Goal: Task Accomplishment & Management: Use online tool/utility

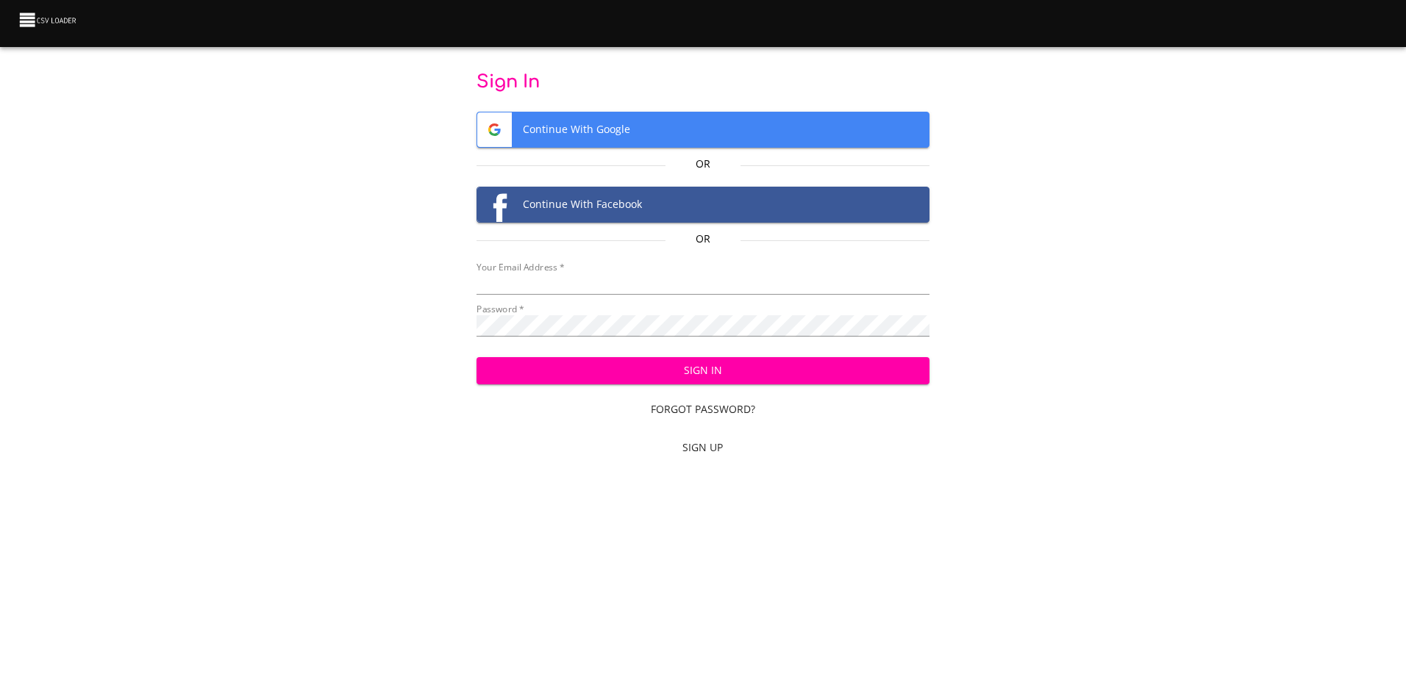
type input "mammothequipment10@gmail.com"
click at [768, 372] on span "Sign In" at bounding box center [702, 371] width 429 height 18
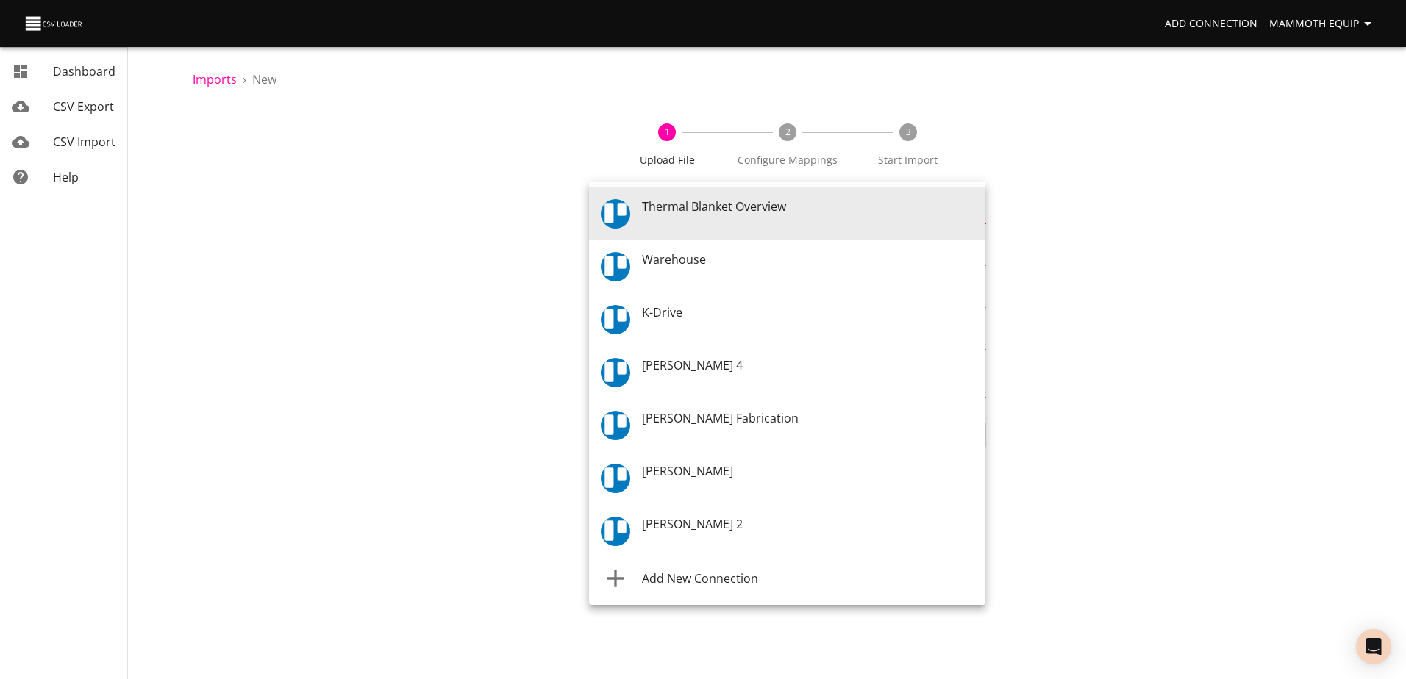
click at [979, 210] on body "Add Connection Mammoth Equip Dashboard CSV Export CSV Import Help Imports › New…" at bounding box center [703, 339] width 1406 height 679
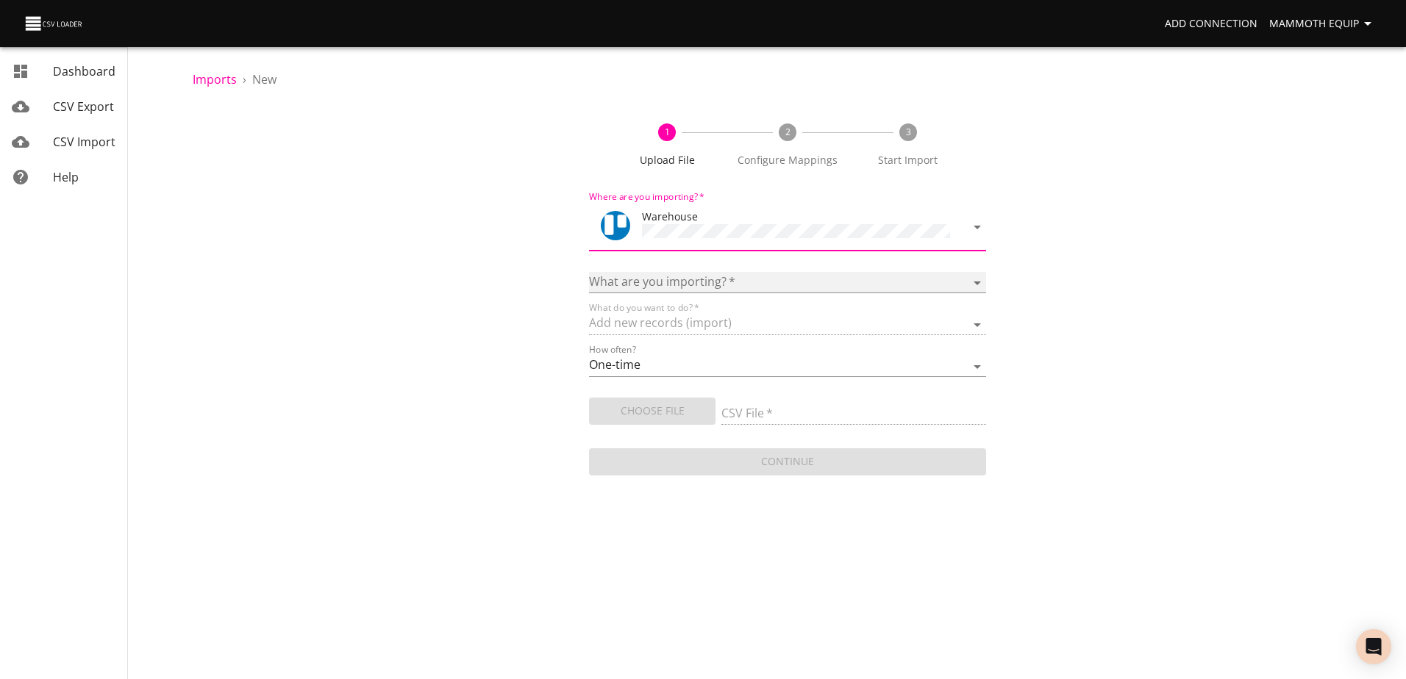
drag, startPoint x: 975, startPoint y: 278, endPoint x: 954, endPoint y: 280, distance: 20.7
click at [975, 278] on select "Boards Cards Checkitems Checklists" at bounding box center [787, 282] width 396 height 21
select select "cards"
click at [589, 272] on select "Boards Cards Checkitems Checklists" at bounding box center [787, 282] width 396 height 21
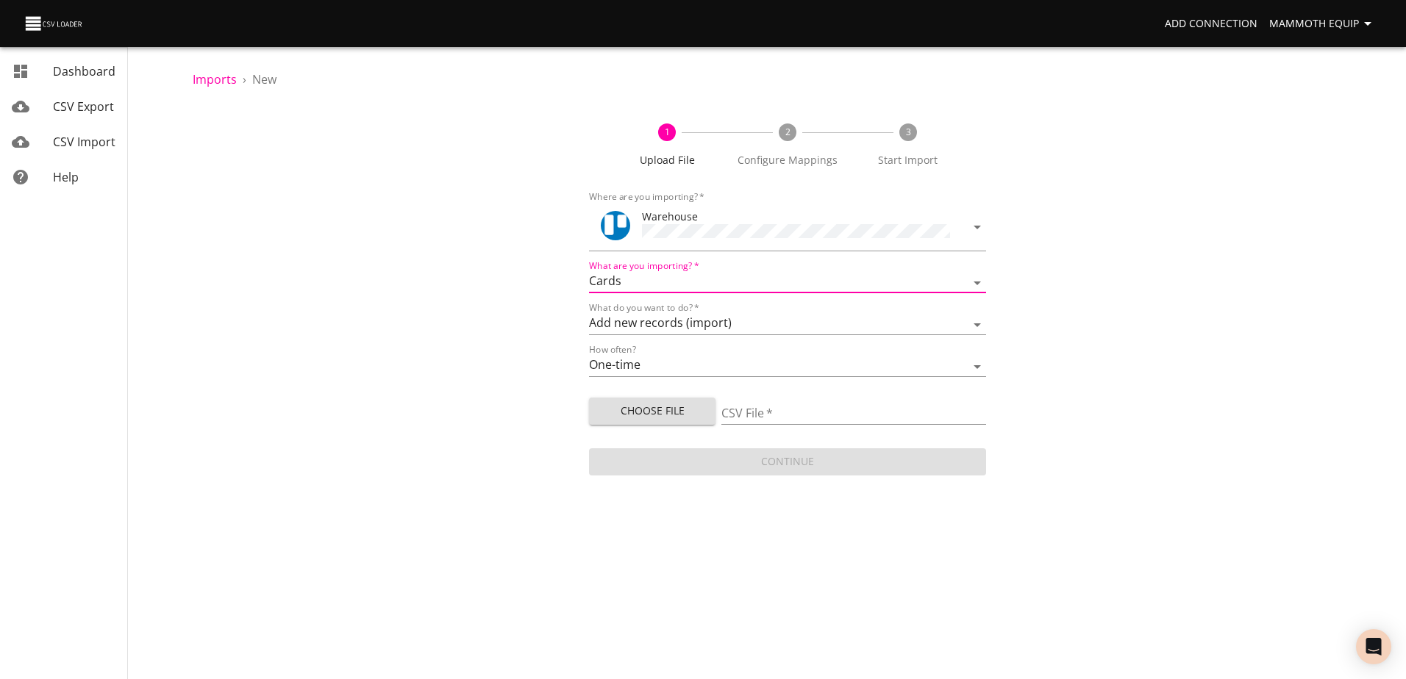
click at [661, 412] on span "Choose File" at bounding box center [652, 411] width 103 height 18
type input "Import1.xlsx"
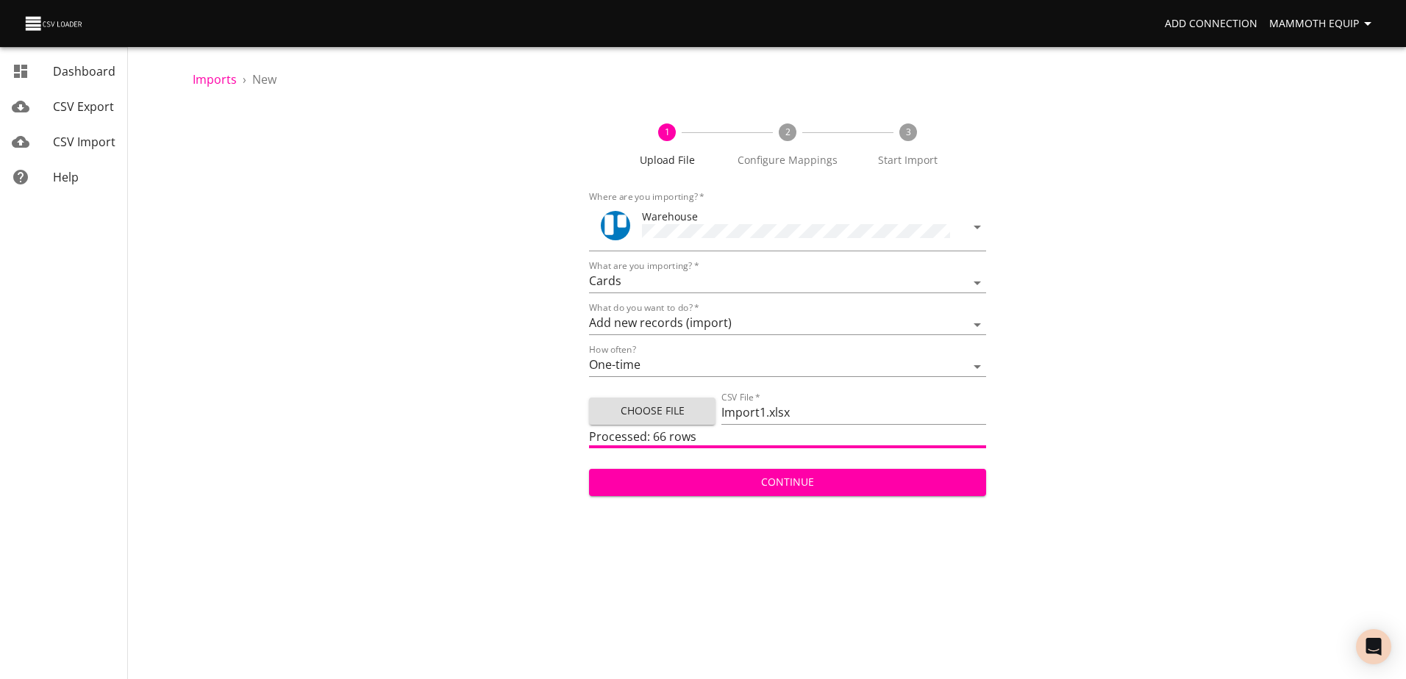
click at [793, 480] on span "Continue" at bounding box center [787, 483] width 373 height 18
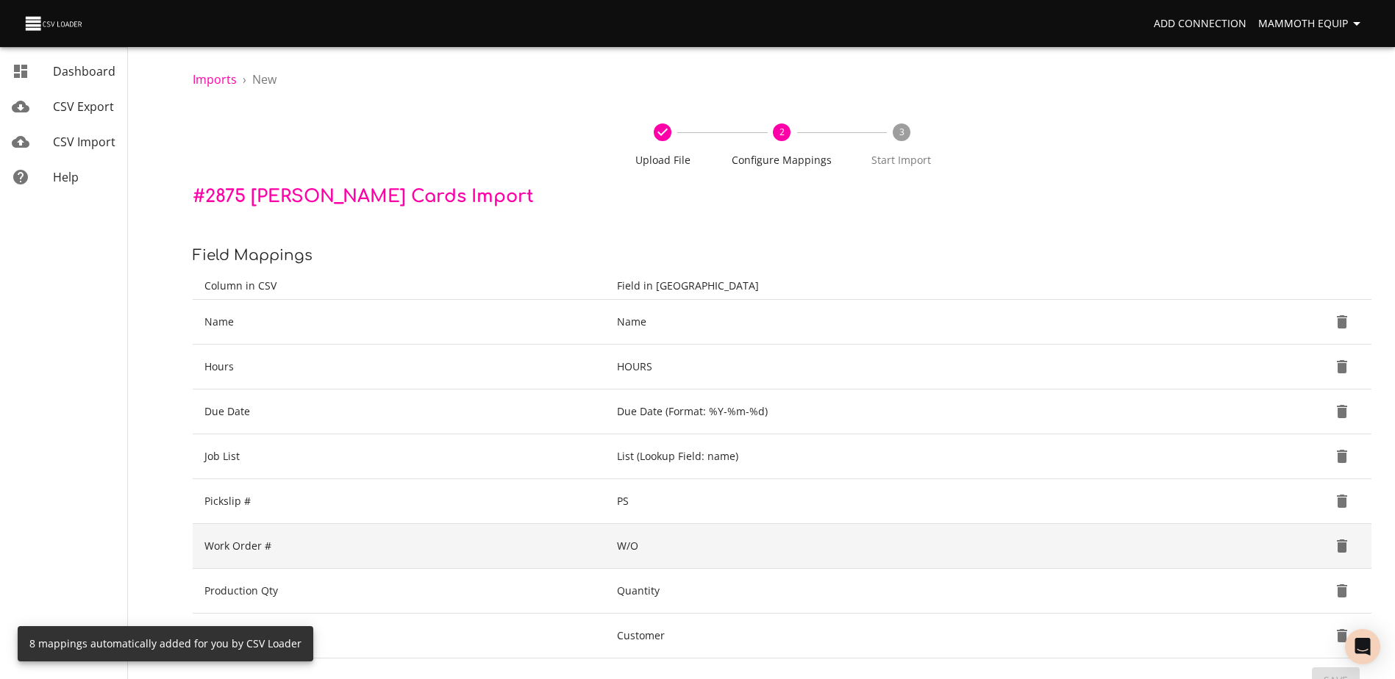
scroll to position [155, 0]
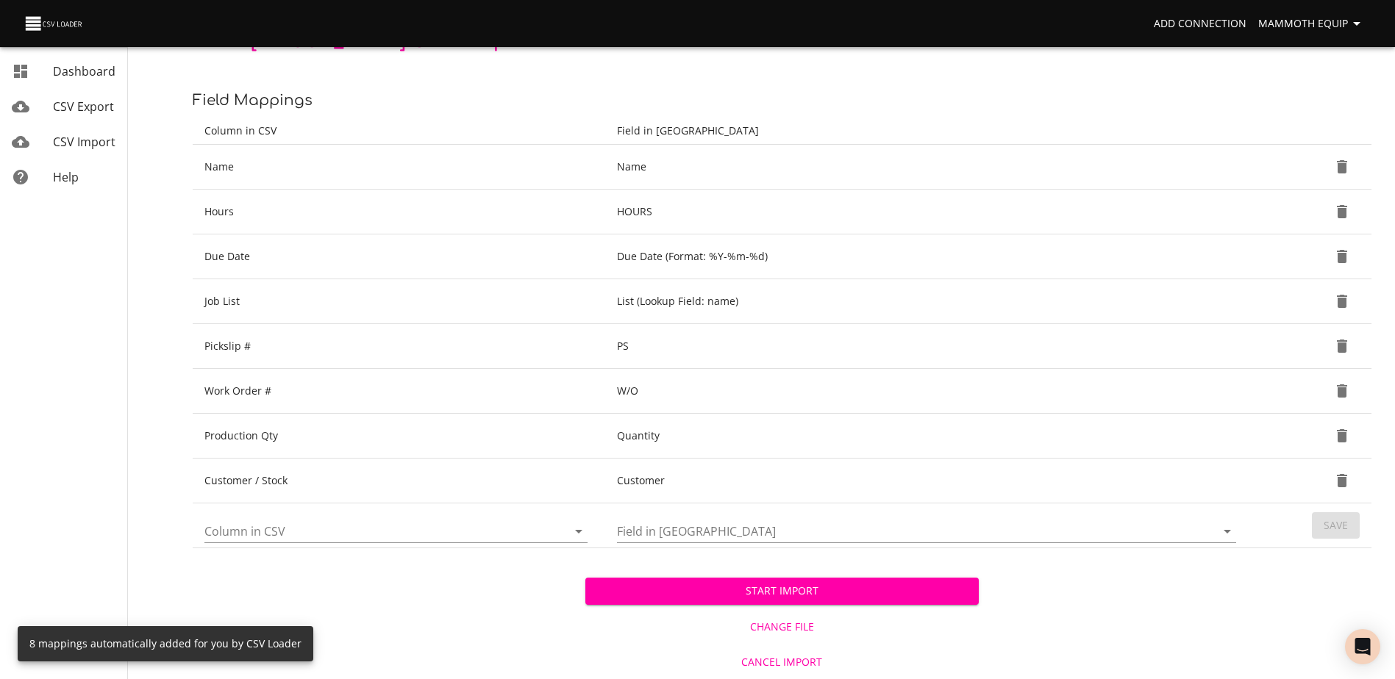
click at [689, 598] on span "Start Import" at bounding box center [781, 591] width 369 height 18
